Goal: Transaction & Acquisition: Purchase product/service

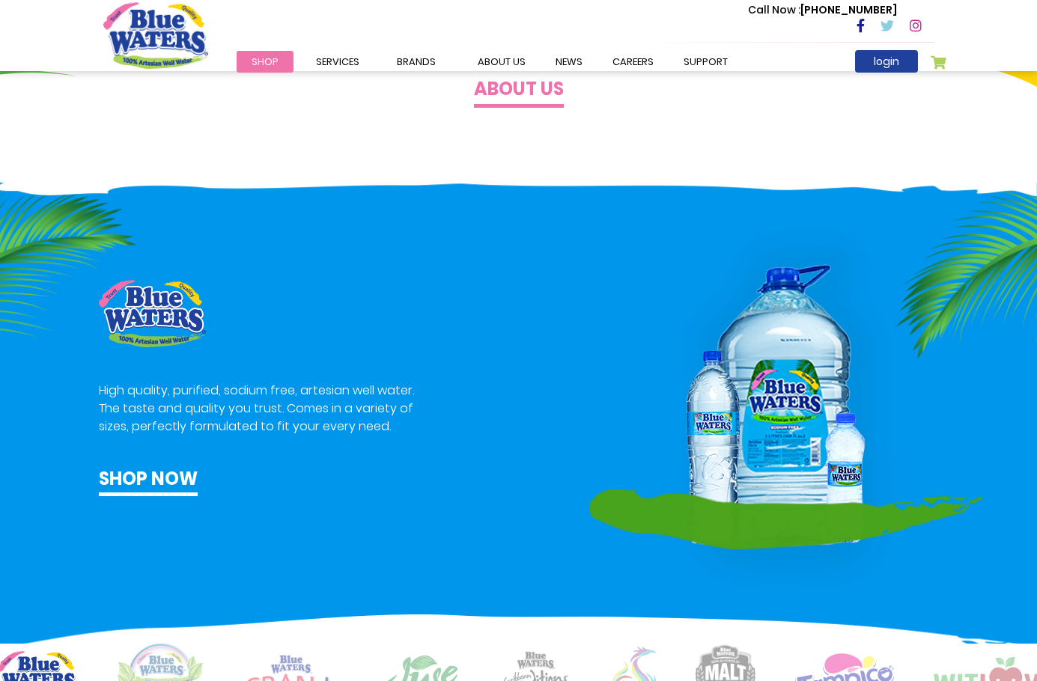
scroll to position [634, 0]
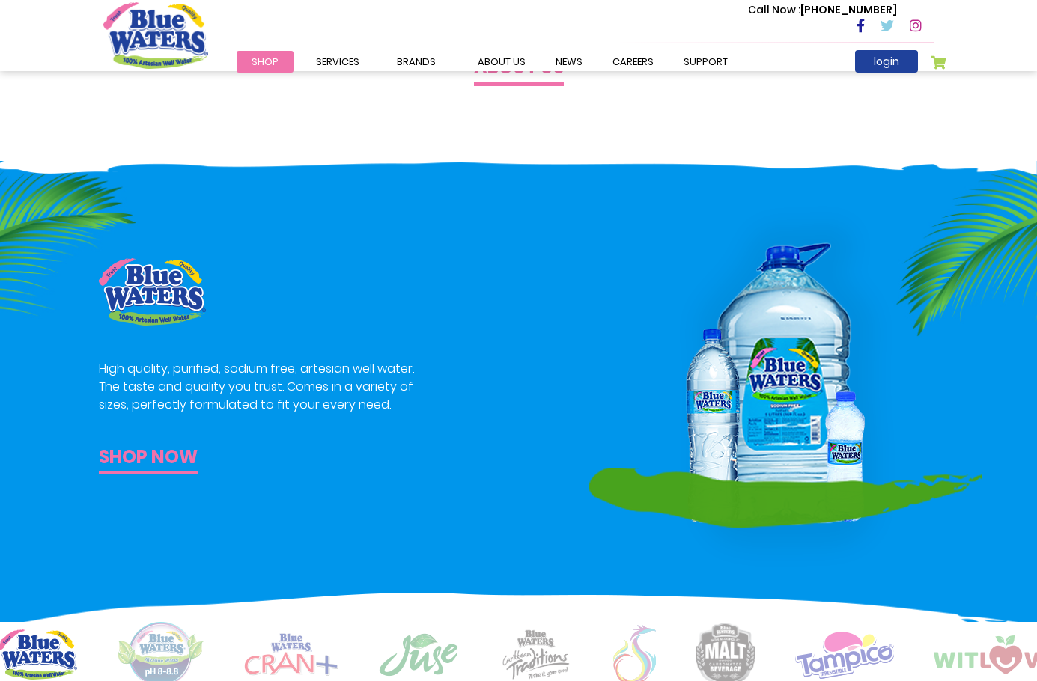
click at [143, 455] on link "Shop now" at bounding box center [148, 459] width 99 height 31
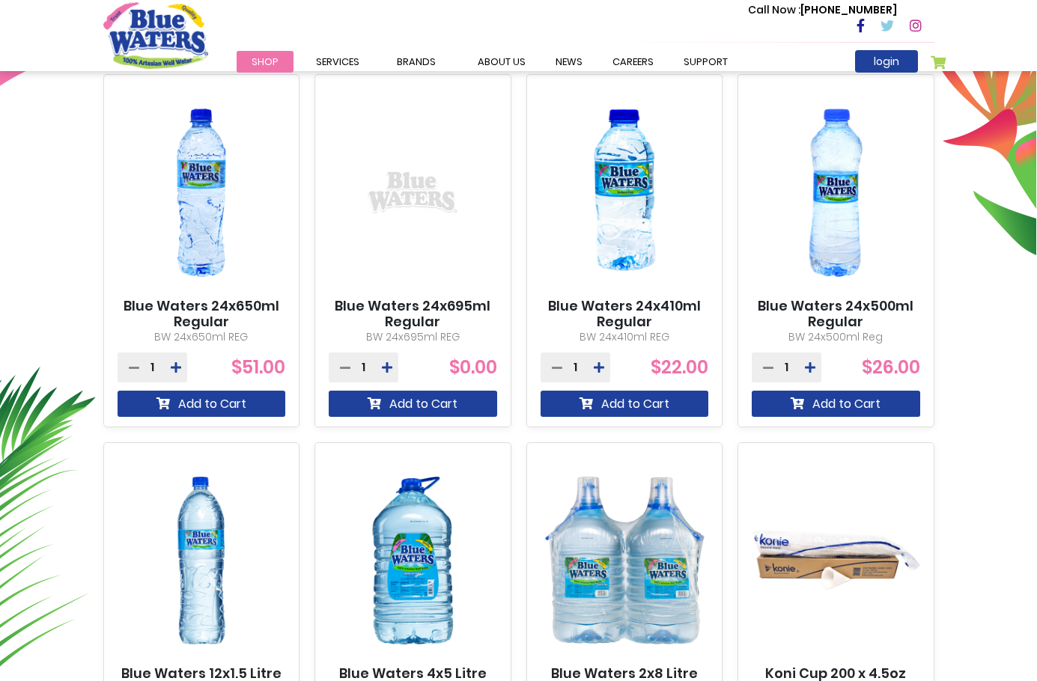
scroll to position [551, 0]
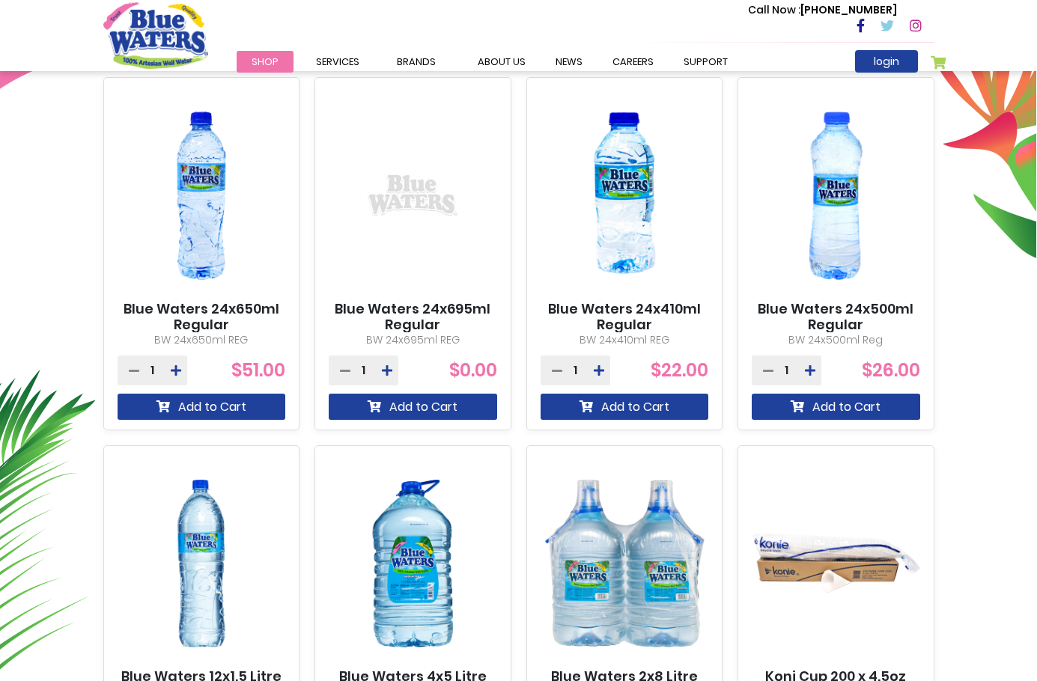
click at [641, 309] on link "Blue Waters 24x410ml Regular" at bounding box center [625, 317] width 168 height 32
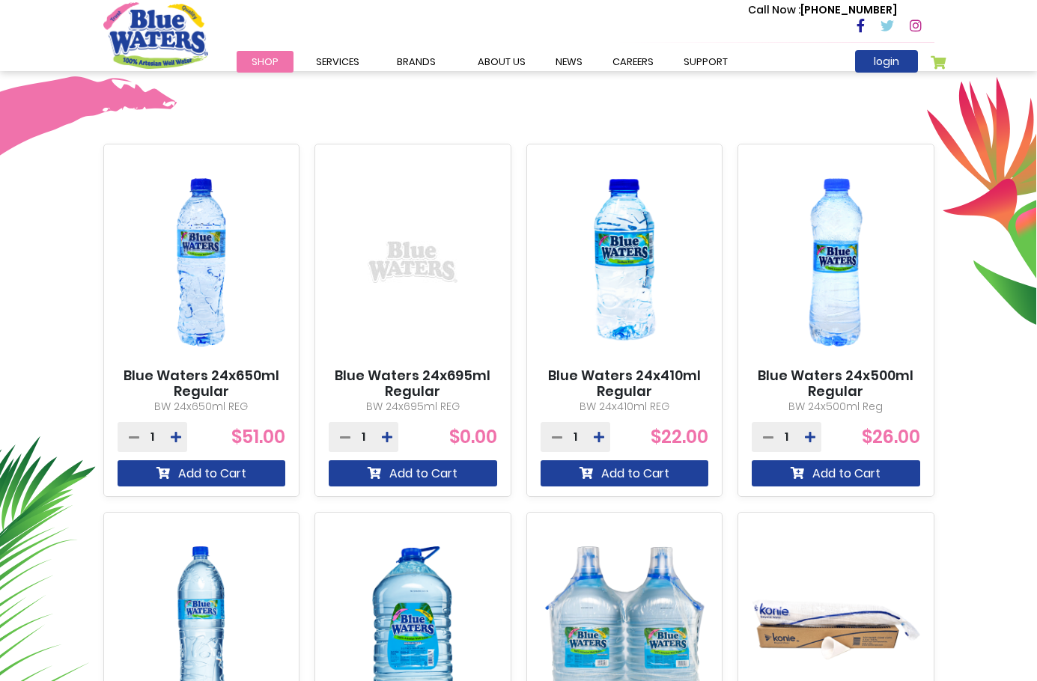
scroll to position [515, 0]
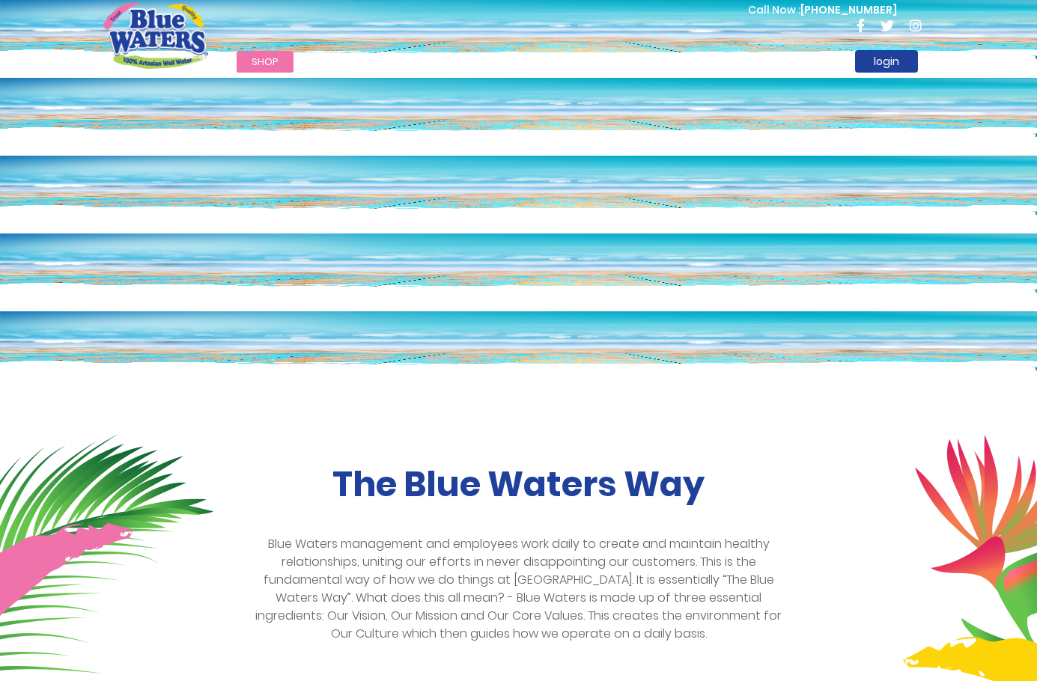
scroll to position [634, 0]
